Goal: Task Accomplishment & Management: Use online tool/utility

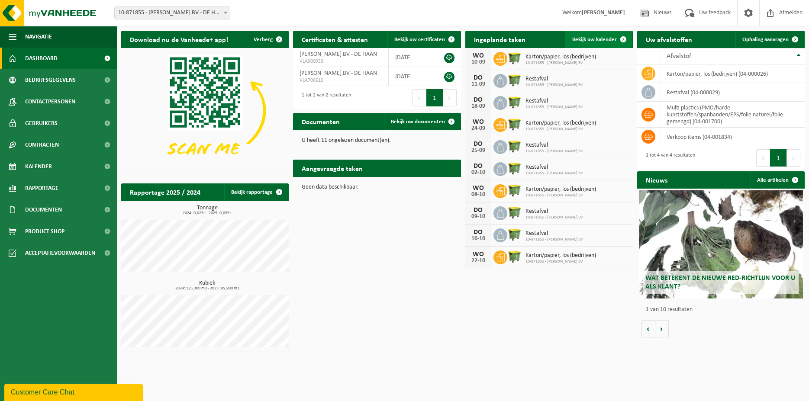
click at [590, 40] on span "Bekijk uw kalender" at bounding box center [594, 40] width 45 height 6
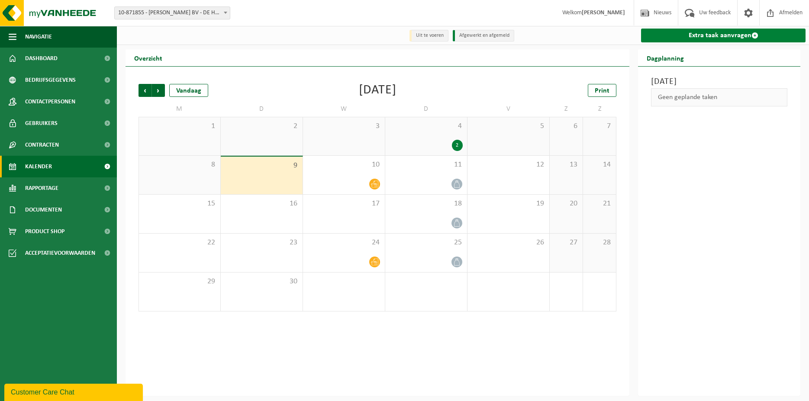
click at [711, 34] on link "Extra taak aanvragen" at bounding box center [723, 36] width 164 height 14
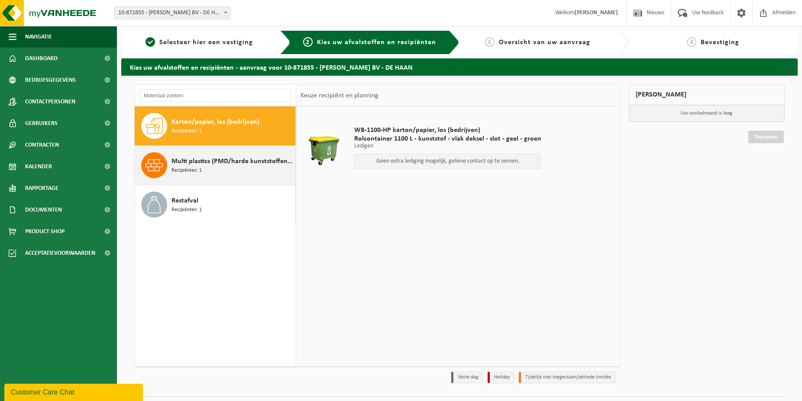
click at [210, 162] on span "Multi plastics (PMD/harde kunststoffen/spanbanden/EPS/folie naturel/folie gemen…" at bounding box center [232, 161] width 122 height 10
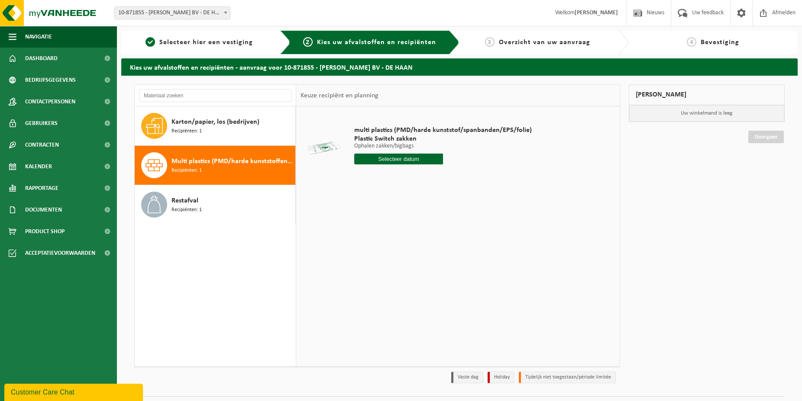
click at [392, 158] on input "text" at bounding box center [398, 159] width 89 height 11
click at [450, 179] on icon at bounding box center [452, 179] width 14 height 14
click at [361, 181] on icon at bounding box center [363, 179] width 14 height 14
click at [408, 237] on div "18" at bounding box center [407, 236] width 15 height 14
type input "Van 2025-09-18"
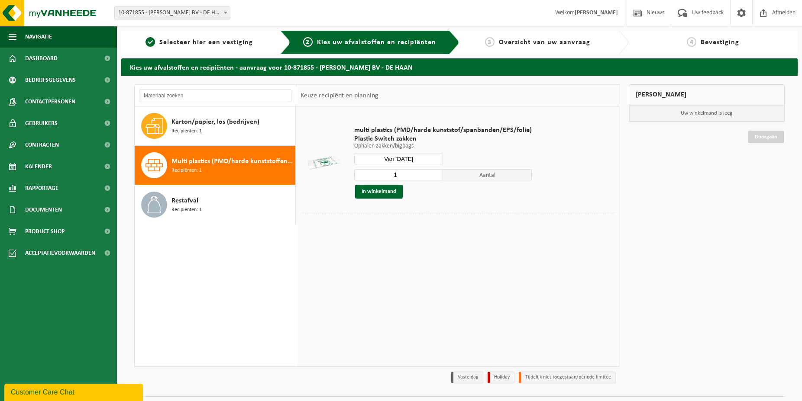
drag, startPoint x: 406, startPoint y: 175, endPoint x: 343, endPoint y: 174, distance: 63.2
click at [354, 174] on input "1" at bounding box center [398, 174] width 89 height 11
type input "7"
click at [391, 212] on td "multi plastics (PMD/harde kunststof/spanbanden/EPS/folie) Plastic Switch zakken…" at bounding box center [481, 162] width 267 height 103
click at [383, 190] on button "In winkelmand" at bounding box center [379, 192] width 48 height 14
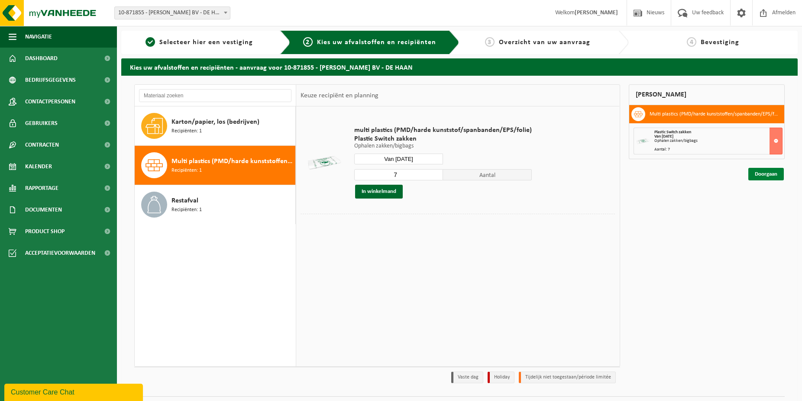
click at [768, 171] on link "Doorgaan" at bounding box center [765, 174] width 35 height 13
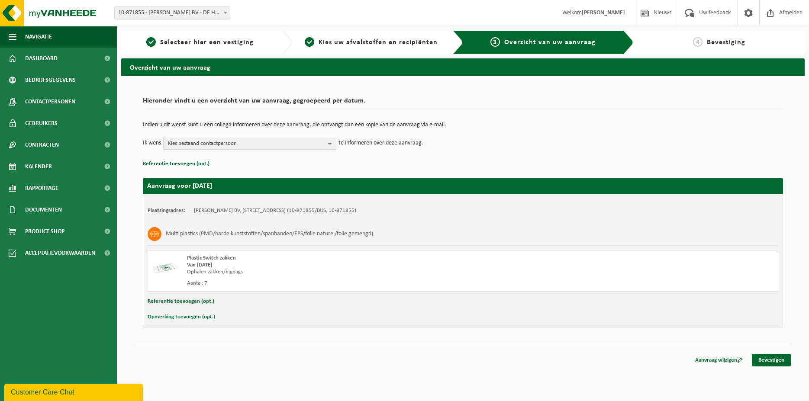
click at [277, 140] on span "Kies bestaand contactpersoon" at bounding box center [246, 143] width 157 height 13
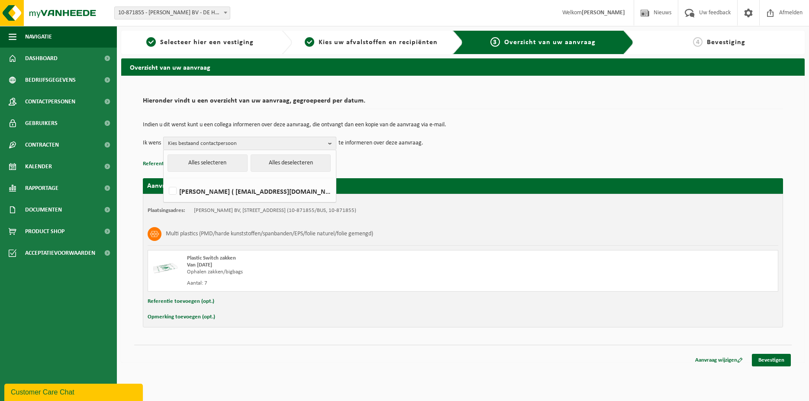
click at [417, 161] on p "Referentie toevoegen (opt.)" at bounding box center [463, 163] width 640 height 11
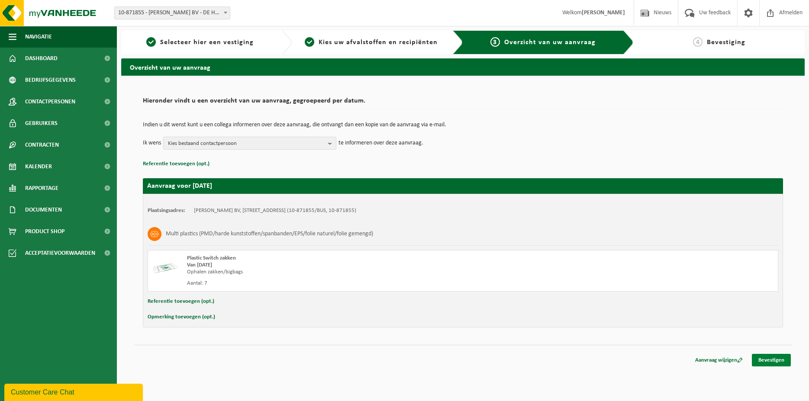
click at [769, 359] on link "Bevestigen" at bounding box center [771, 360] width 39 height 13
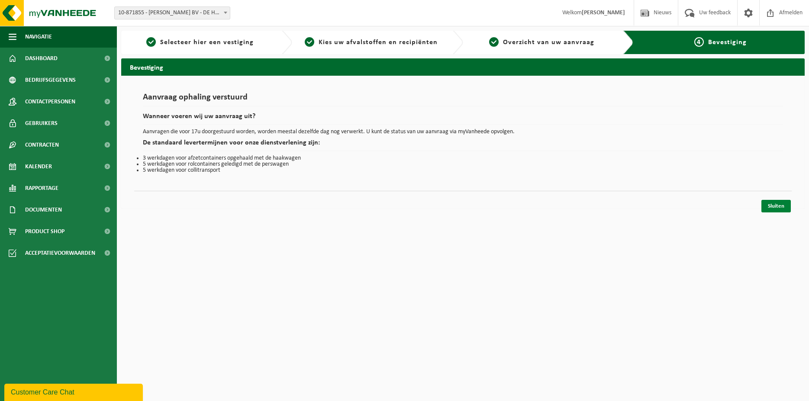
click at [782, 205] on link "Sluiten" at bounding box center [775, 206] width 29 height 13
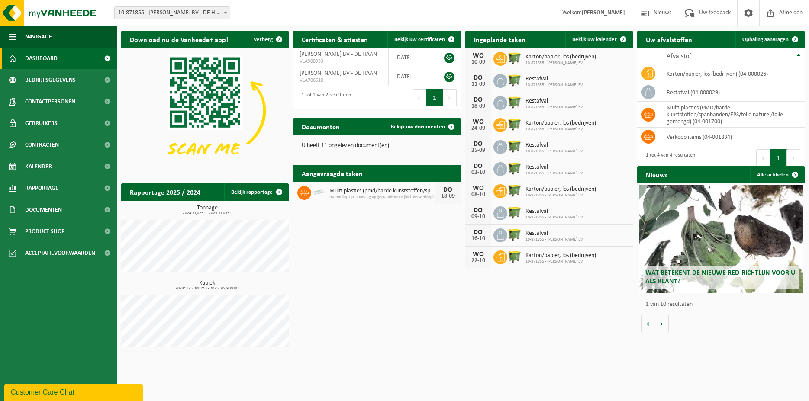
click at [333, 276] on div "Download nu de Vanheede+ app! Verberg Certificaten & attesten Bekijk uw certifi…" at bounding box center [463, 190] width 688 height 329
